Goal: Find specific page/section: Find specific page/section

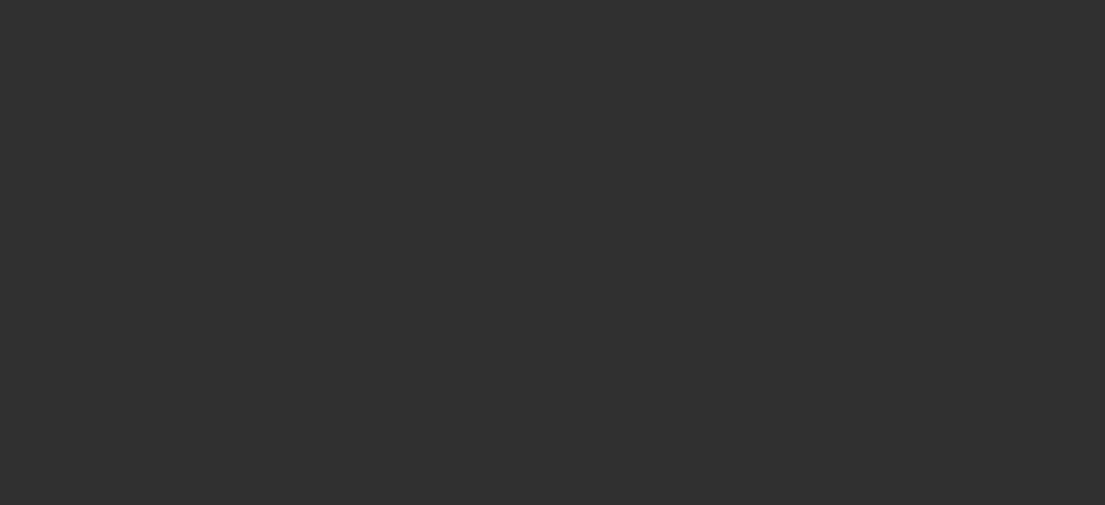
select select "10"
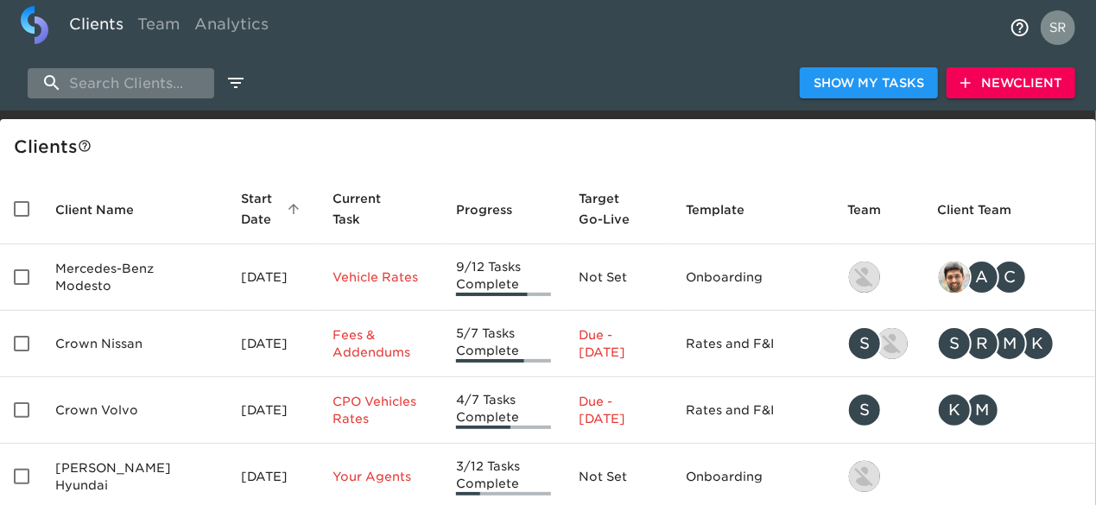
click at [150, 85] on input "search" at bounding box center [121, 83] width 187 height 30
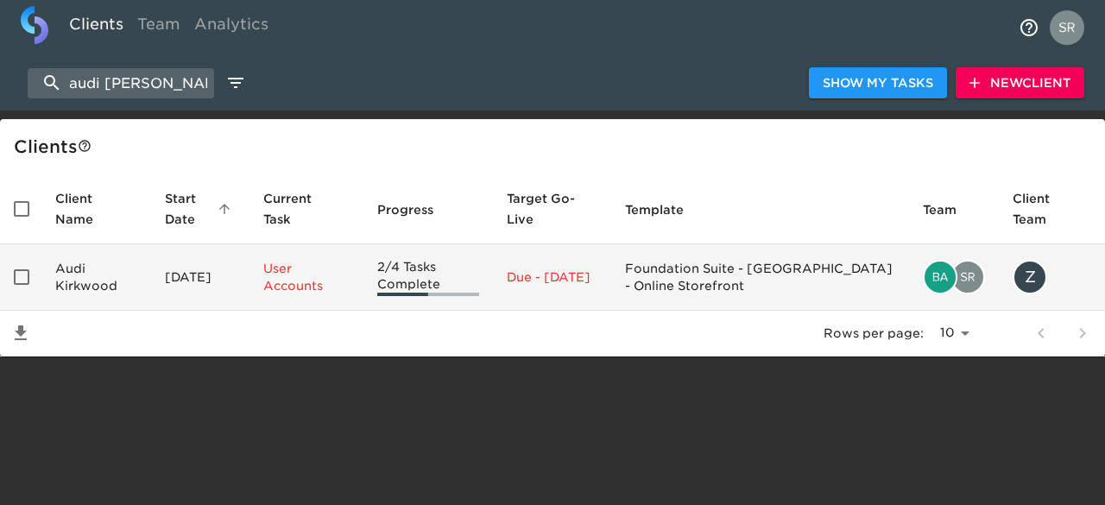
type input "audi [PERSON_NAME]"
click at [81, 279] on td "Audi Kirkwood" at bounding box center [96, 277] width 110 height 66
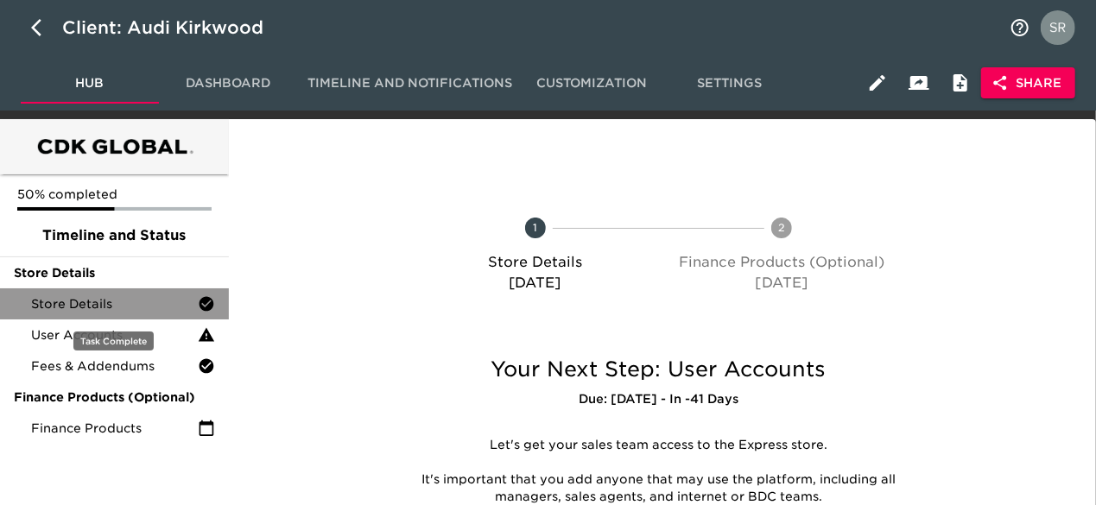
click at [95, 298] on span "Store Details" at bounding box center [114, 303] width 167 height 17
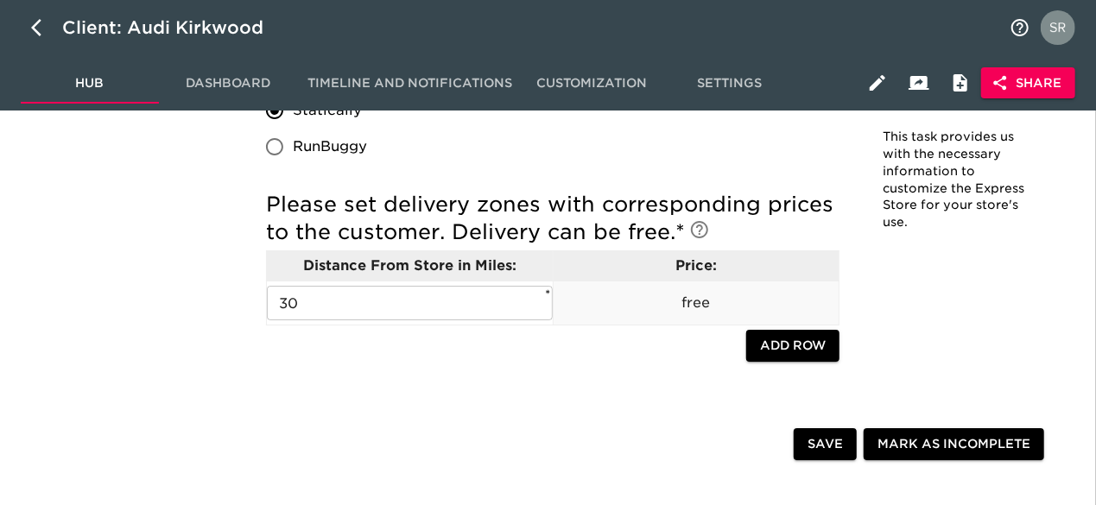
scroll to position [3005, 0]
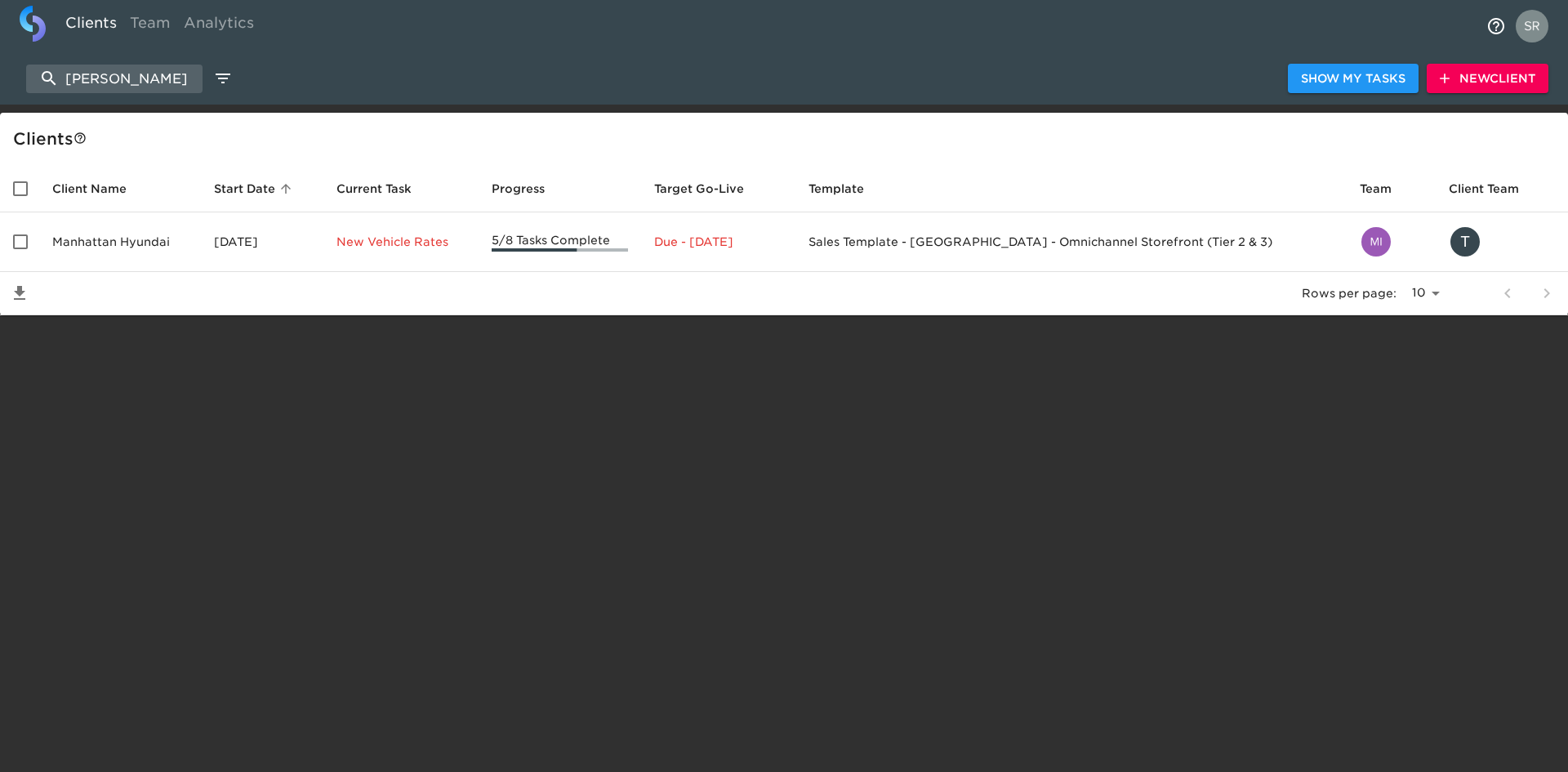
select select "10"
drag, startPoint x: 0, startPoint y: 0, endPoint x: 42, endPoint y: 72, distance: 83.4
click at [42, 72] on input "manhattan hyun" at bounding box center [114, 79] width 177 height 28
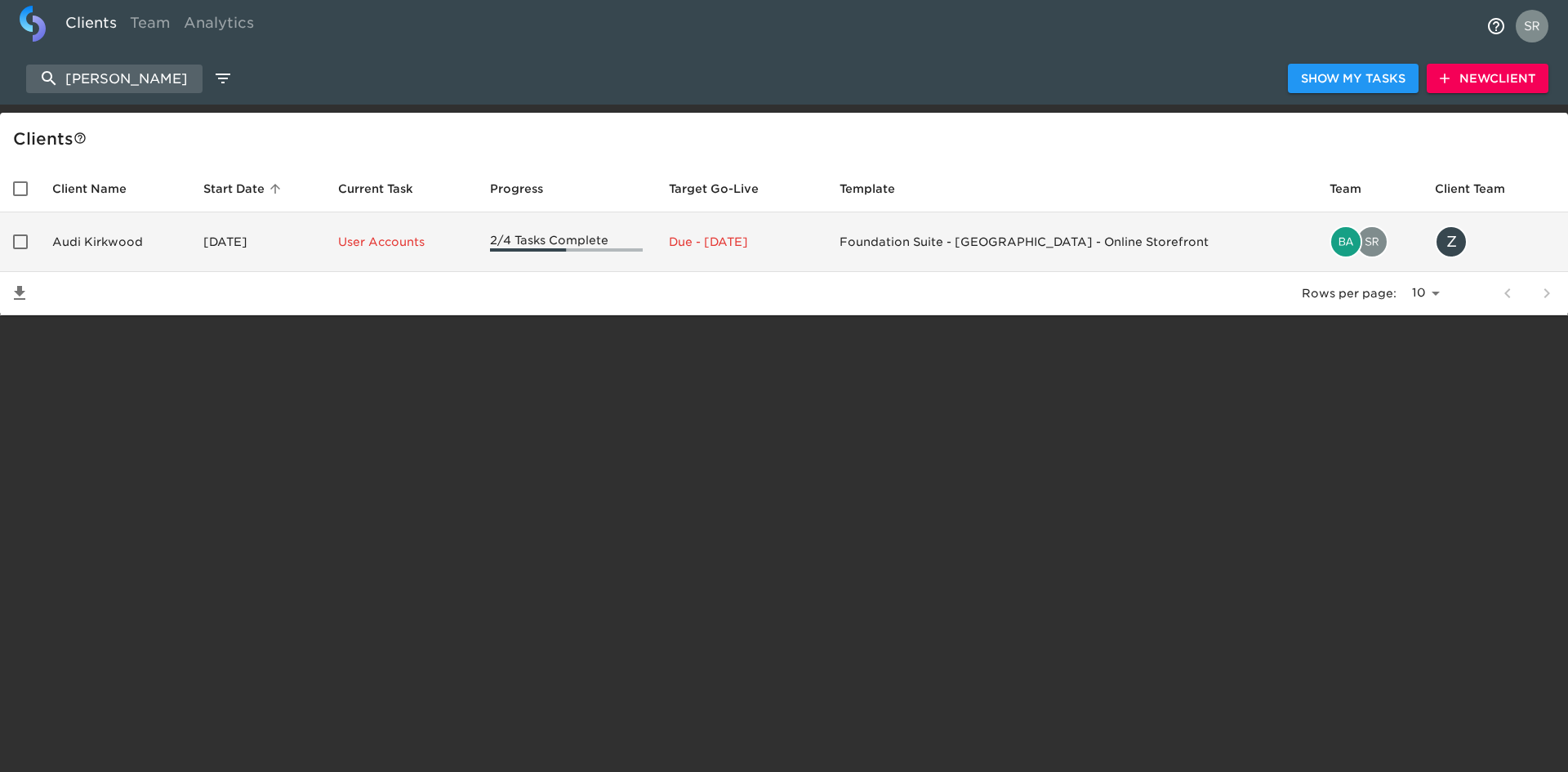
type input "audi kirkwood"
click at [84, 237] on td "Audi Kirkwood" at bounding box center [114, 242] width 151 height 60
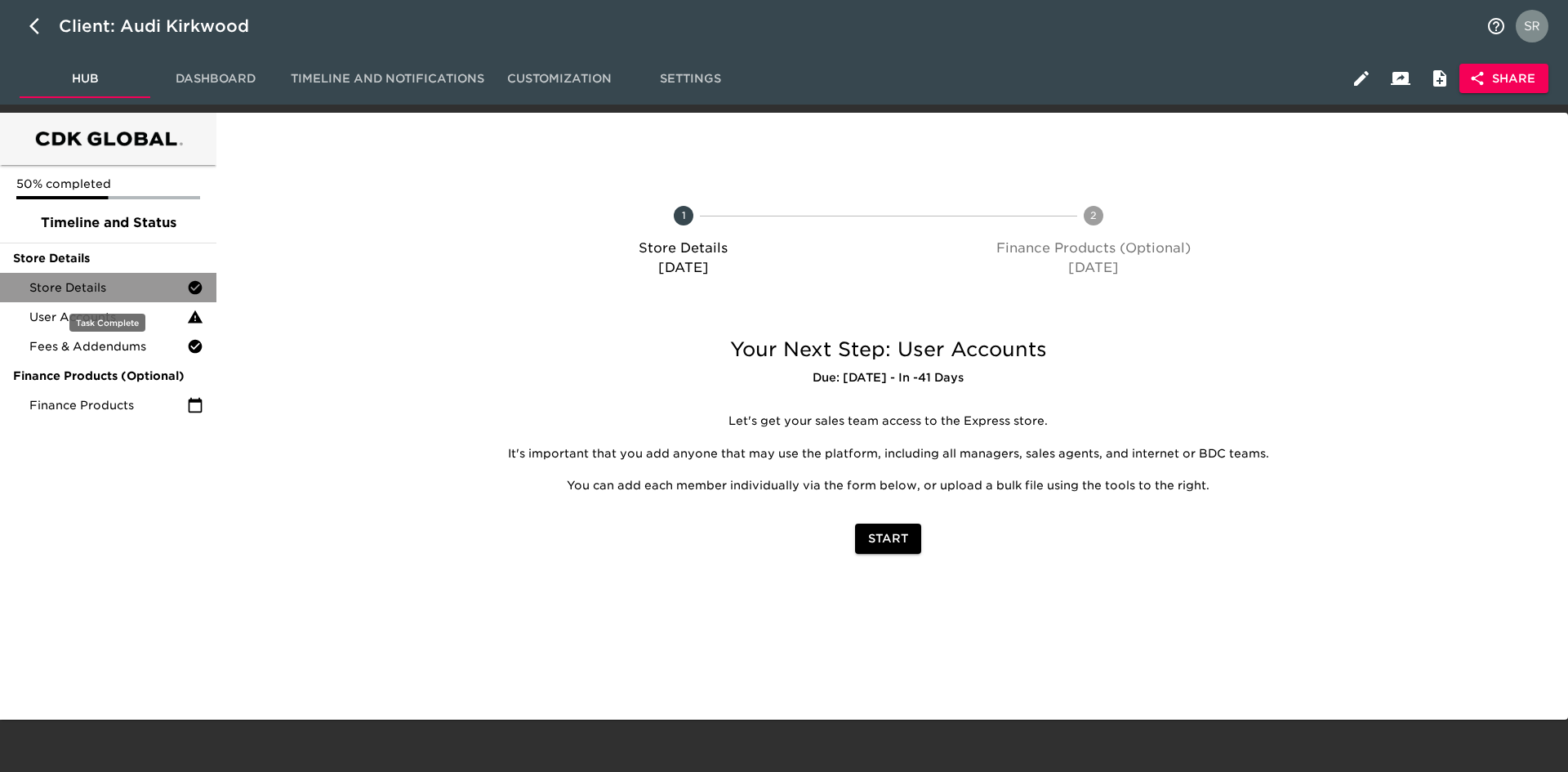
click at [110, 290] on span "Store Details" at bounding box center [108, 287] width 158 height 16
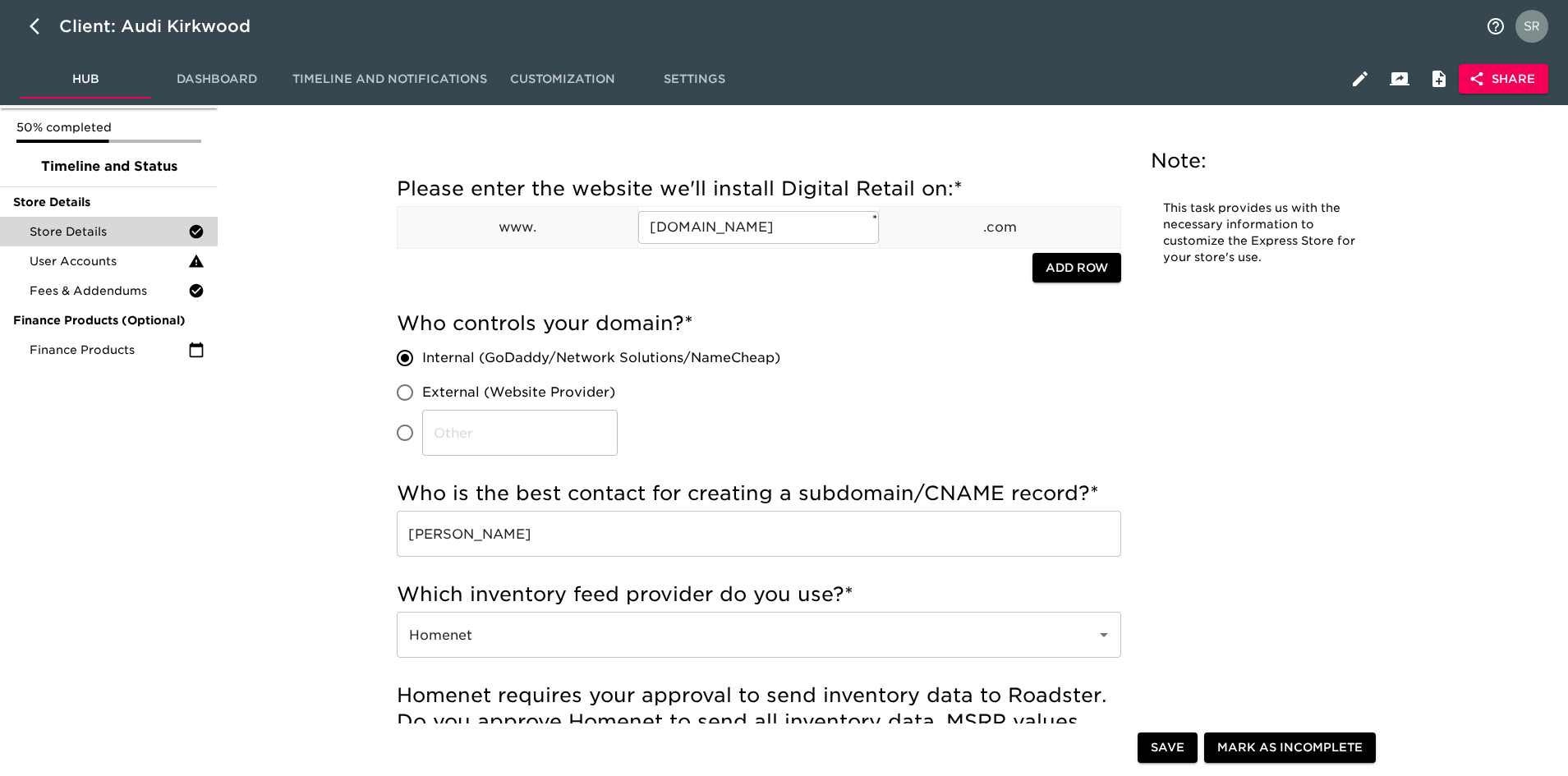
scroll to position [57, 0]
